Goal: Transaction & Acquisition: Purchase product/service

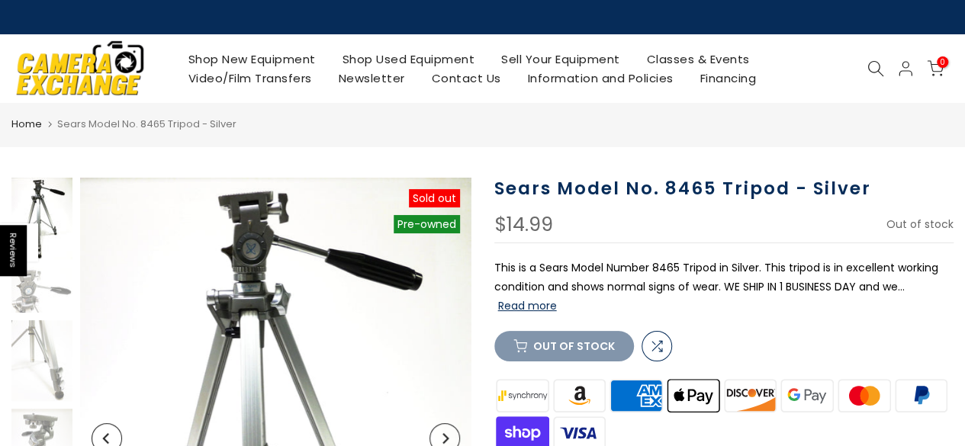
click at [248, 298] on img at bounding box center [275, 438] width 391 height 521
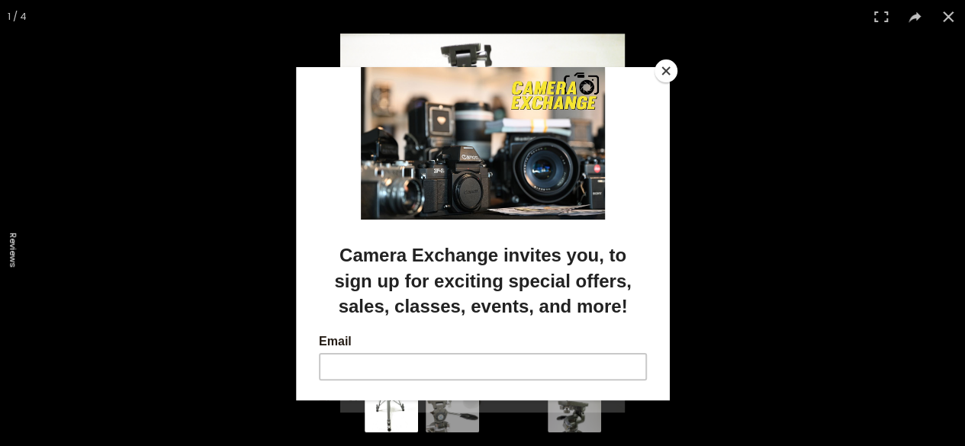
scroll to position [19, 0]
click at [670, 74] on button "Close" at bounding box center [666, 71] width 23 height 23
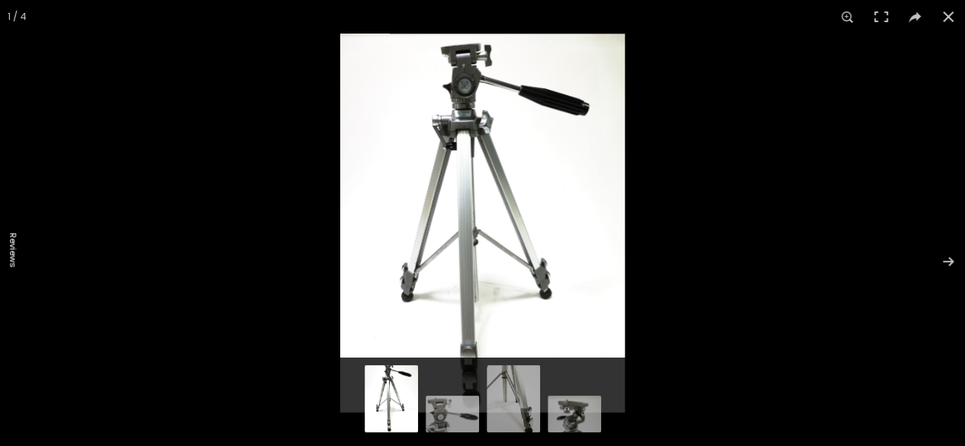
click at [529, 105] on img at bounding box center [482, 223] width 285 height 379
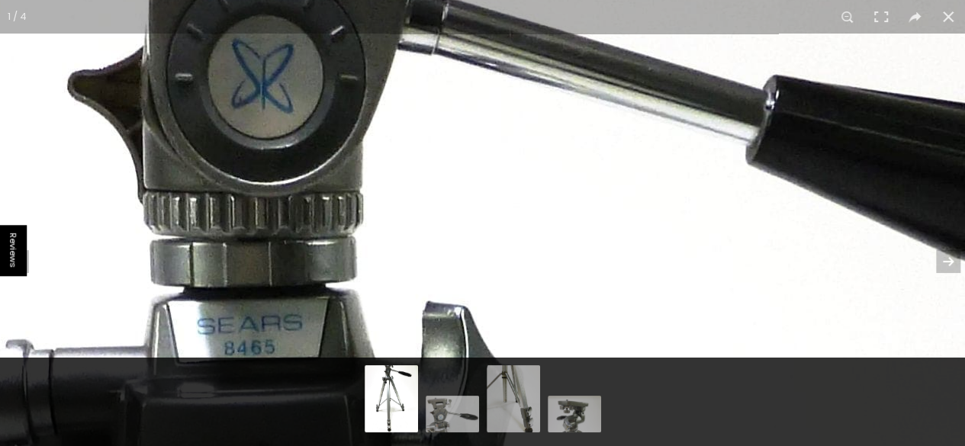
click at [473, 16] on div "1 / 4" at bounding box center [482, 223] width 965 height 446
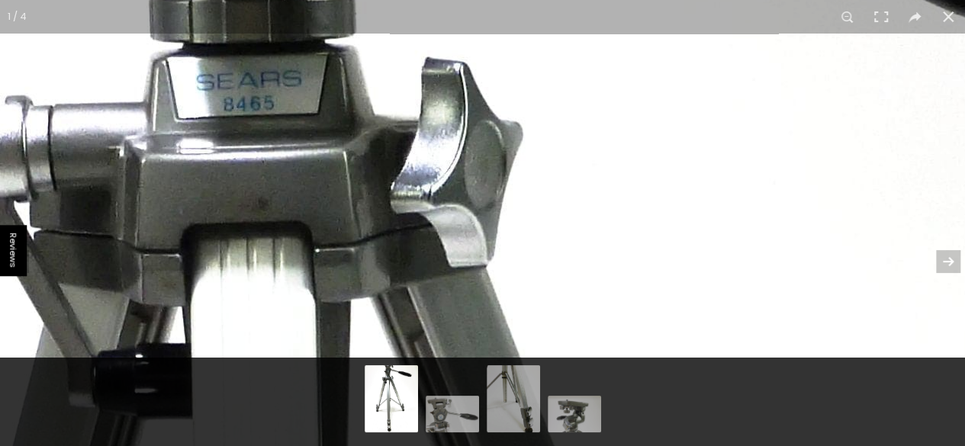
drag, startPoint x: 456, startPoint y: 376, endPoint x: 452, endPoint y: 411, distance: 35.4
click at [452, 411] on div at bounding box center [482, 402] width 965 height 89
click at [452, 411] on img at bounding box center [452, 416] width 53 height 40
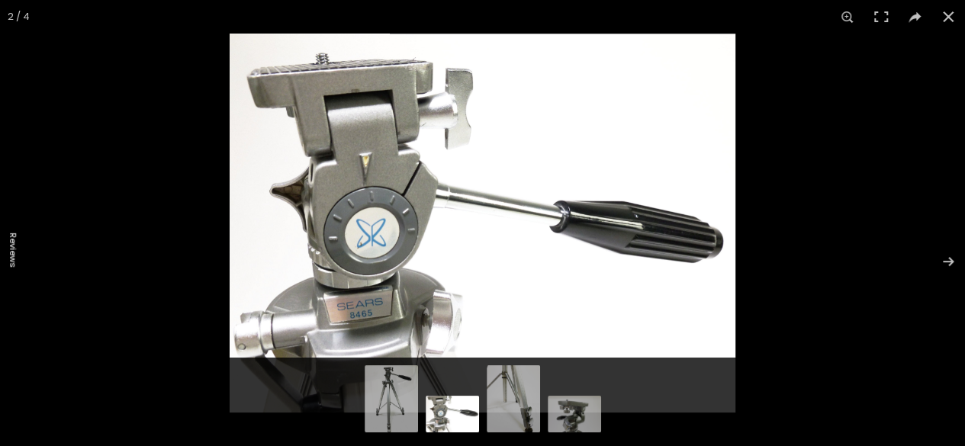
click at [504, 411] on img at bounding box center [513, 401] width 53 height 71
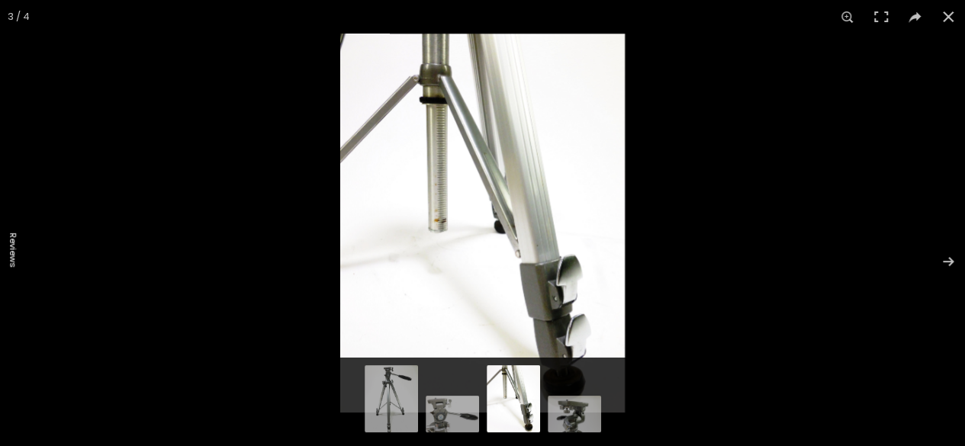
click at [554, 411] on img at bounding box center [574, 416] width 53 height 40
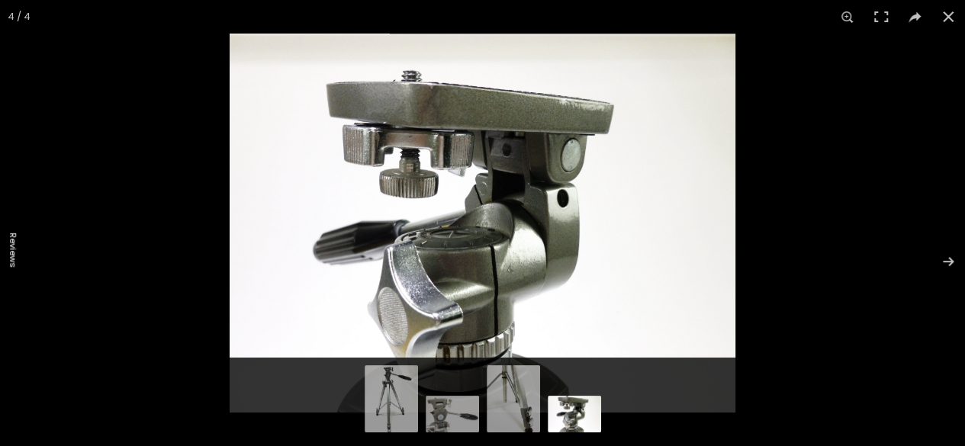
click at [949, 19] on button at bounding box center [949, 17] width 34 height 34
